Goal: Navigation & Orientation: Find specific page/section

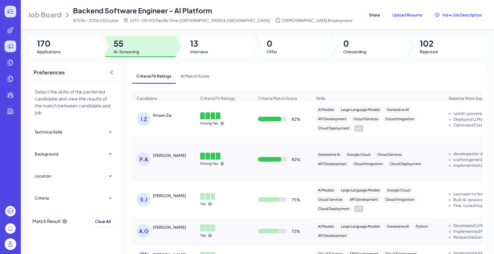
click at [10, 12] on icon at bounding box center [10, 11] width 7 height 7
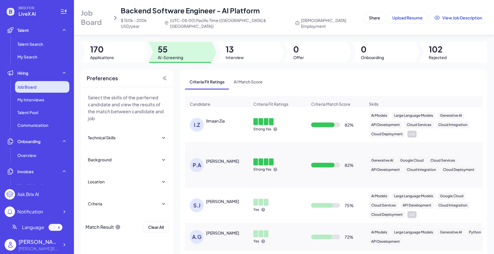
click at [32, 84] on span "Job Board" at bounding box center [26, 87] width 19 height 6
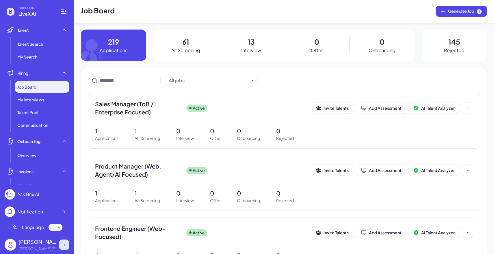
click at [63, 247] on icon at bounding box center [64, 244] width 6 height 6
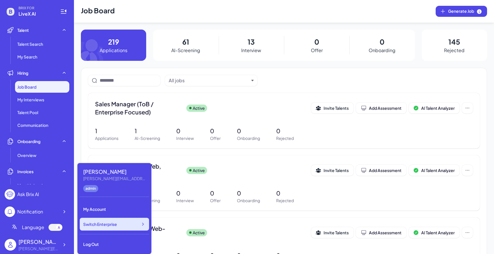
click at [101, 226] on span "Switch Enterprise" at bounding box center [100, 224] width 34 height 6
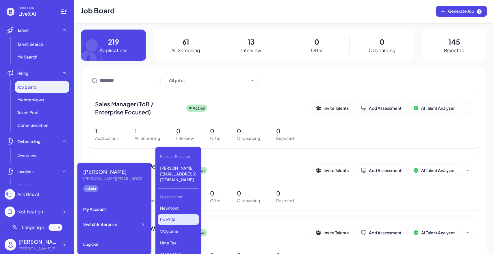
scroll to position [132, 0]
click at [177, 226] on div "Gobi Minimax Nebius Nio Luma AI Opus Clip AI Agent Startup Newfront LiveX AI VC…" at bounding box center [178, 232] width 41 height 58
click at [170, 227] on p "Tanka" at bounding box center [178, 232] width 41 height 10
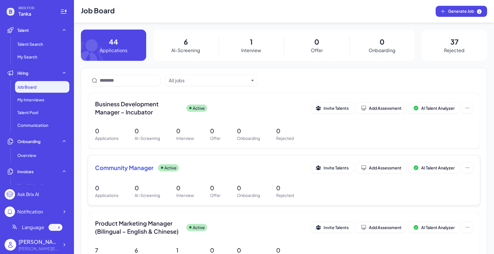
scroll to position [124, 0]
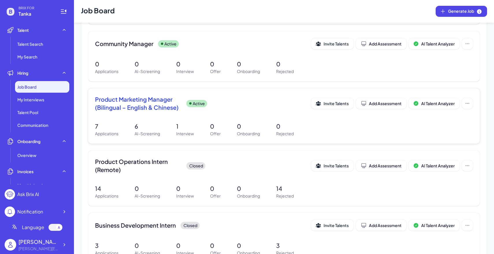
click at [164, 131] on div "7 Applications 6 AI-Screening 1 Interview 0 Offer 0 Onboarding 0 Rejected" at bounding box center [284, 129] width 378 height 15
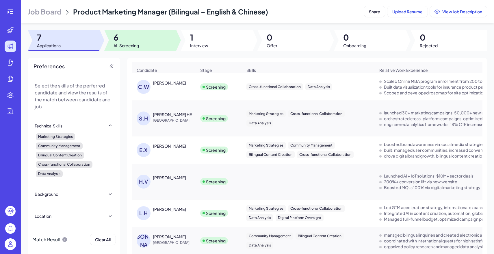
click at [163, 35] on div at bounding box center [140, 40] width 72 height 21
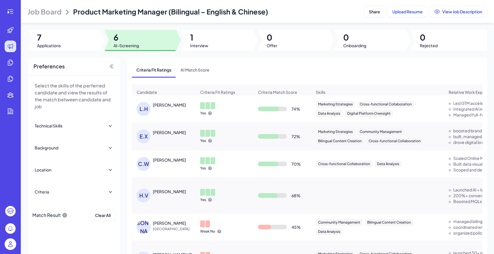
click at [56, 23] on div "Job Board Product Marketing Manager (Bilingual – English & Chinese) Share Uploa…" at bounding box center [258, 127] width 474 height 254
click at [50, 11] on span "Job Board" at bounding box center [45, 11] width 34 height 9
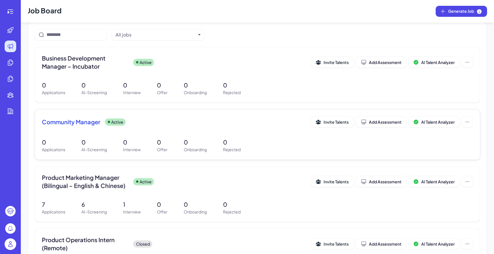
scroll to position [46, 0]
